Goal: Task Accomplishment & Management: Complete application form

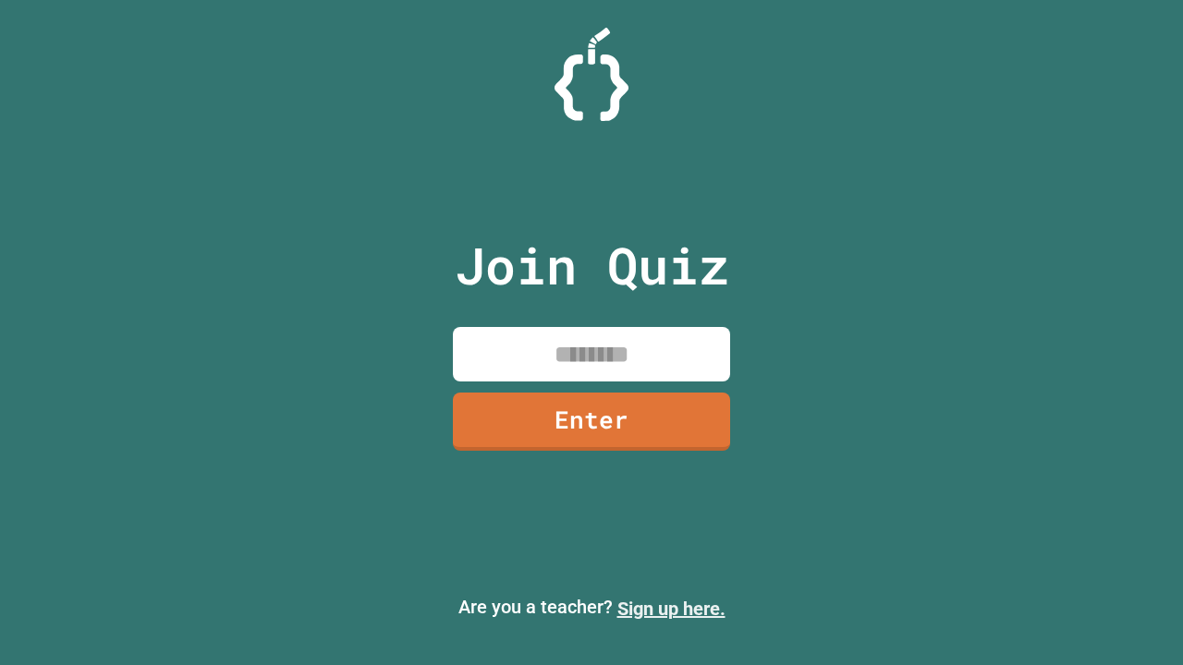
click at [663, 609] on link "Sign up here." at bounding box center [671, 609] width 108 height 22
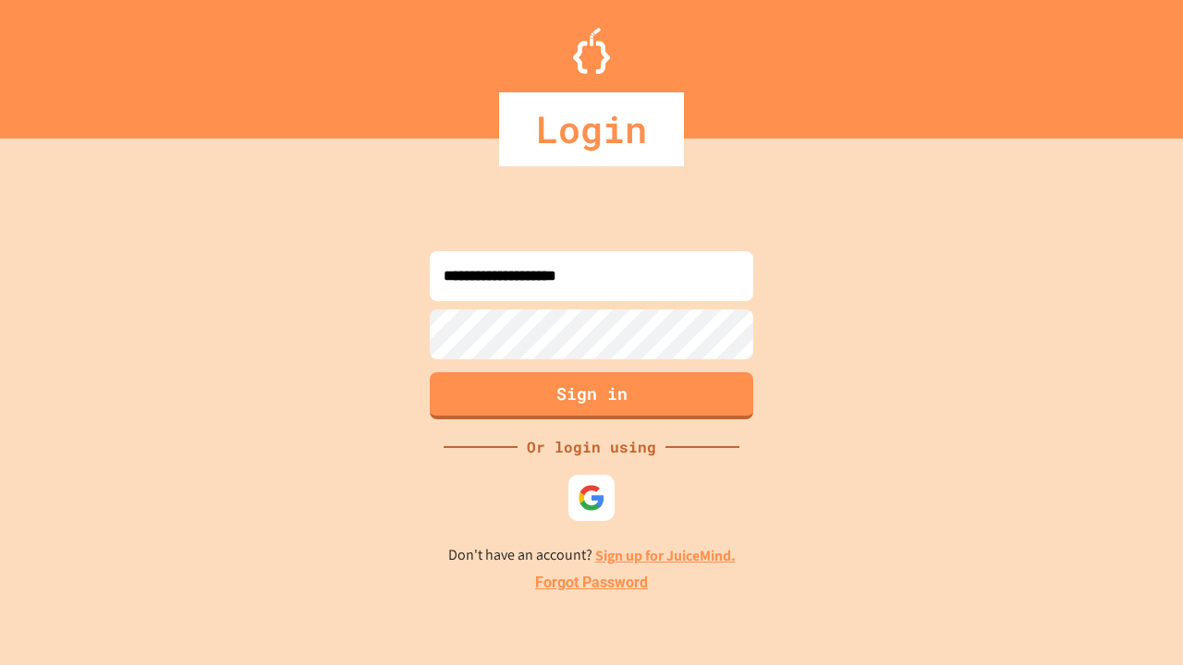
type input "**********"
